Goal: Task Accomplishment & Management: Manage account settings

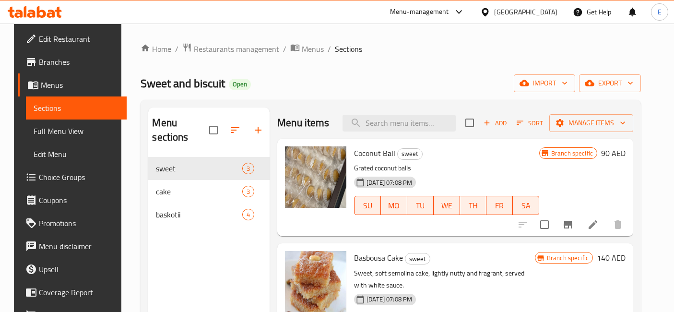
click at [239, 45] on span "Restaurants management" at bounding box center [236, 49] width 85 height 12
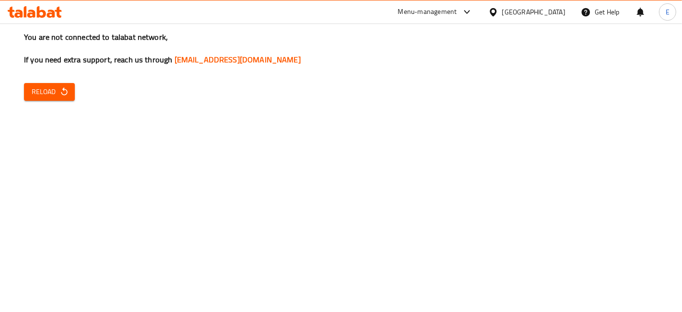
click at [661, 182] on div "You are not connected to talabat network, If you need extra support, reach us t…" at bounding box center [341, 156] width 682 height 312
click at [51, 99] on button "Reload" at bounding box center [49, 92] width 51 height 18
click at [50, 94] on span "Reload" at bounding box center [49, 92] width 35 height 12
click at [256, 104] on div "You are not connected to talabat network, If you need extra support, reach us t…" at bounding box center [341, 156] width 682 height 312
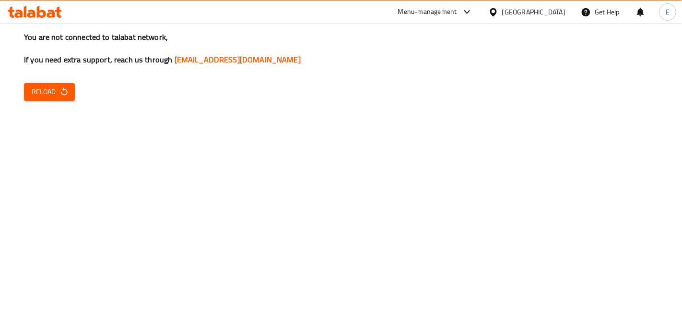
click at [66, 79] on div "You are not connected to talabat network, If you need extra support, reach us t…" at bounding box center [341, 156] width 682 height 312
click at [64, 91] on icon "button" at bounding box center [64, 92] width 10 height 10
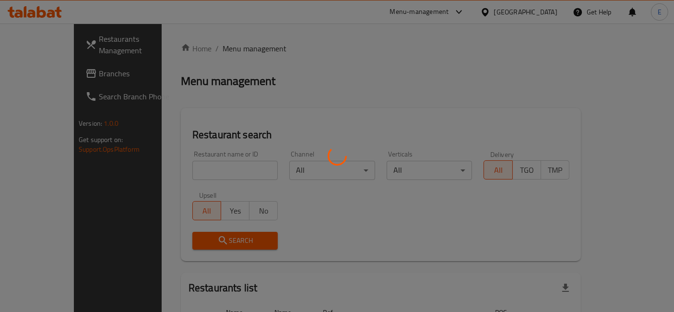
click at [423, 12] on div at bounding box center [337, 156] width 674 height 312
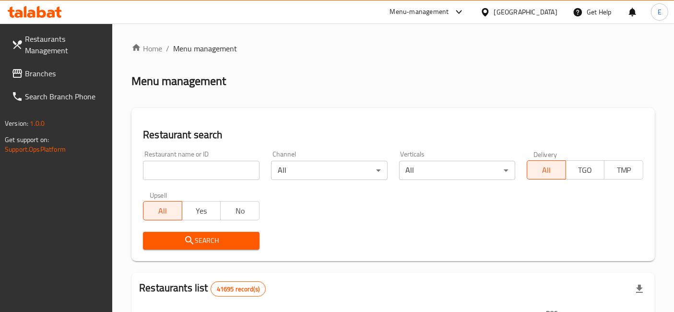
click at [423, 12] on div "Menu-management" at bounding box center [419, 12] width 59 height 12
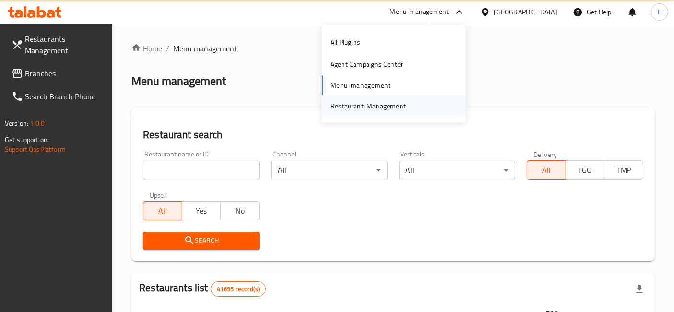
click at [356, 106] on div "Restaurant-Management" at bounding box center [367, 105] width 75 height 11
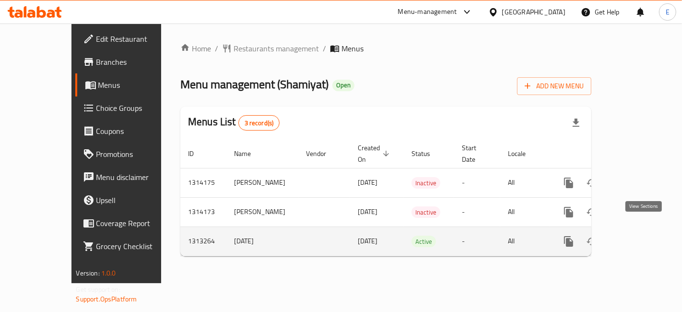
click at [649, 230] on link "enhanced table" at bounding box center [637, 241] width 23 height 23
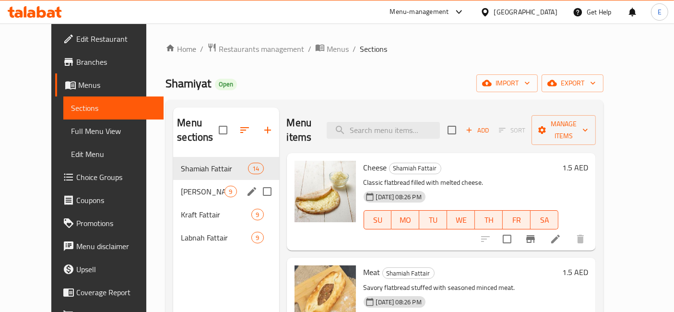
click at [181, 186] on span "Akkawi Manakish" at bounding box center [203, 192] width 44 height 12
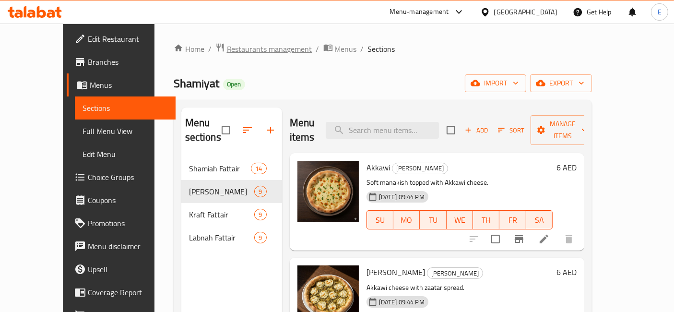
click at [244, 55] on span "Restaurants management" at bounding box center [269, 49] width 85 height 12
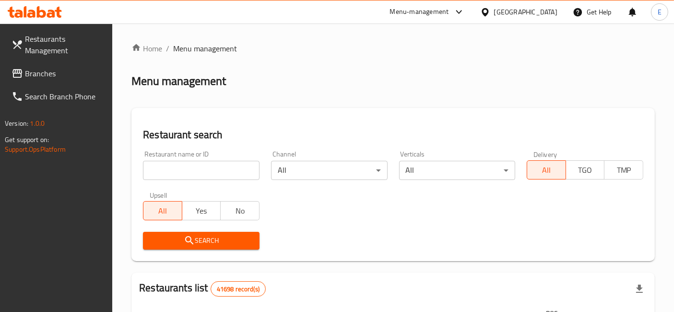
click at [215, 175] on input "search" at bounding box center [201, 170] width 117 height 19
click button "Search" at bounding box center [201, 241] width 117 height 18
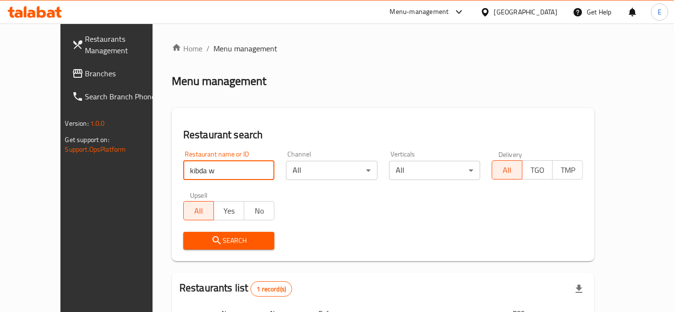
scroll to position [97, 0]
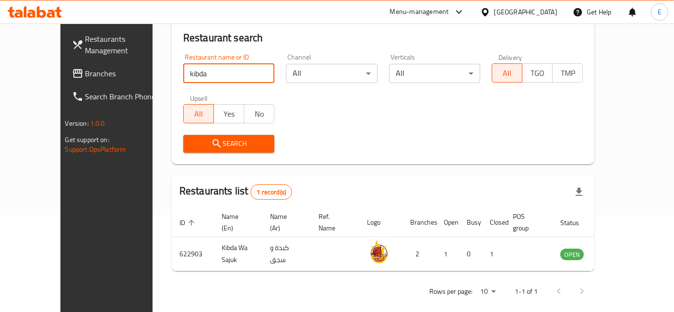
type input "kibda"
click button "Search" at bounding box center [228, 144] width 91 height 18
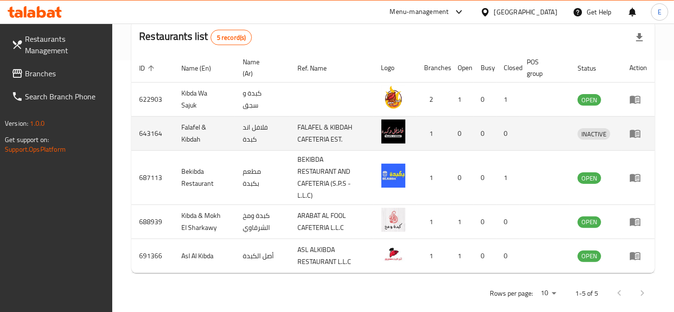
scroll to position [263, 0]
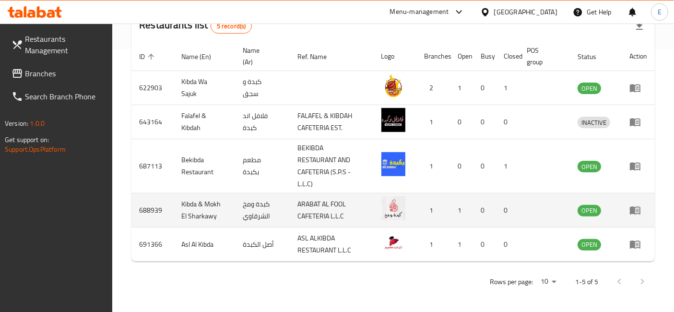
click at [632, 217] on td "enhanced table" at bounding box center [638, 210] width 33 height 34
click at [632, 204] on icon "enhanced table" at bounding box center [635, 210] width 12 height 12
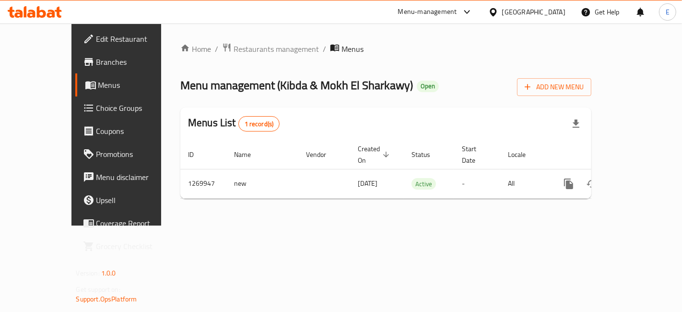
click at [96, 64] on span "Branches" at bounding box center [136, 62] width 81 height 12
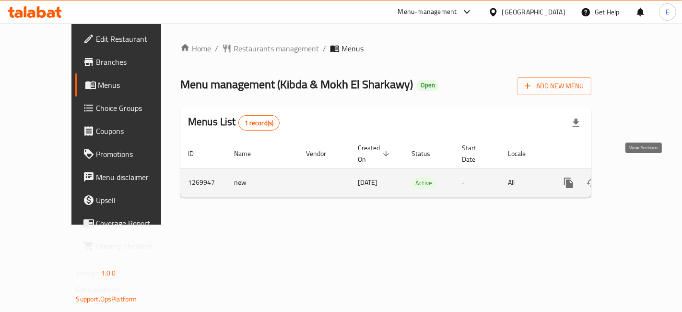
click at [635, 171] on link "enhanced table" at bounding box center [637, 182] width 23 height 23
